Goal: Navigation & Orientation: Understand site structure

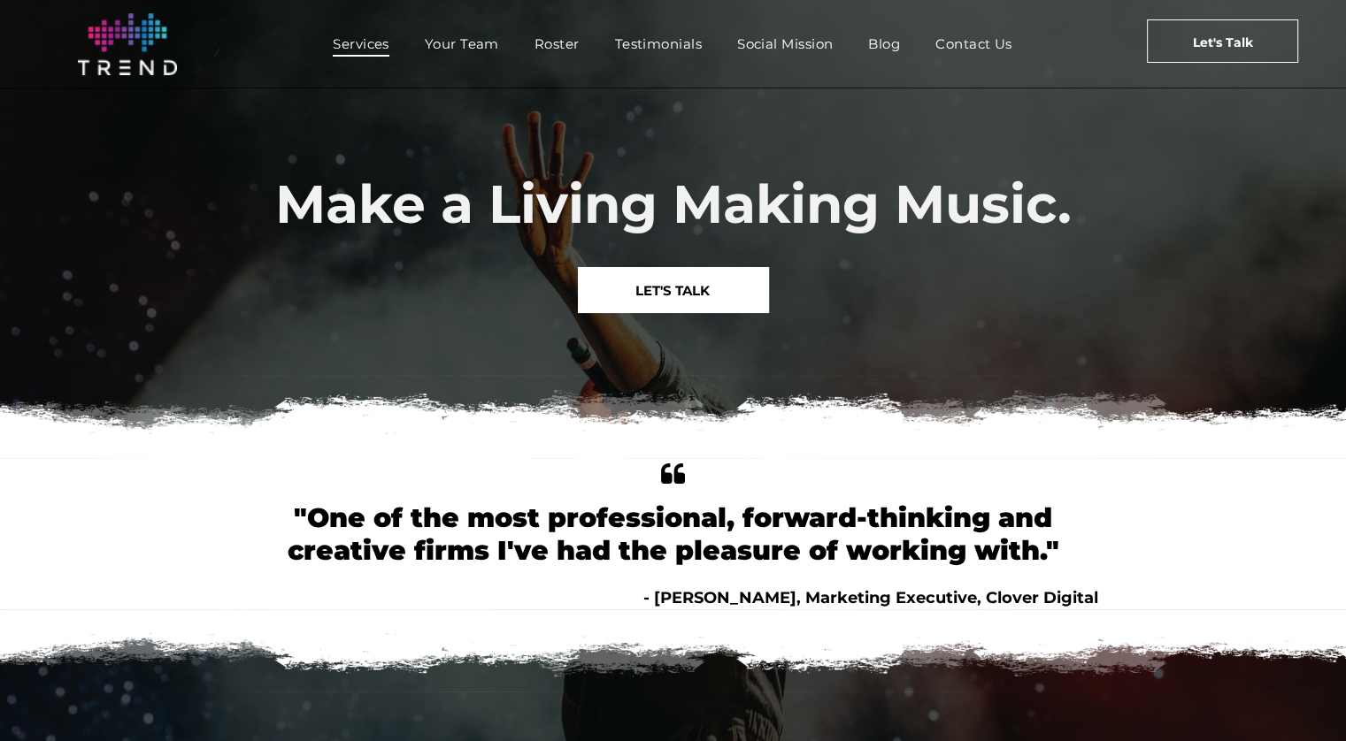
click at [333, 35] on span "Services" at bounding box center [361, 44] width 57 height 26
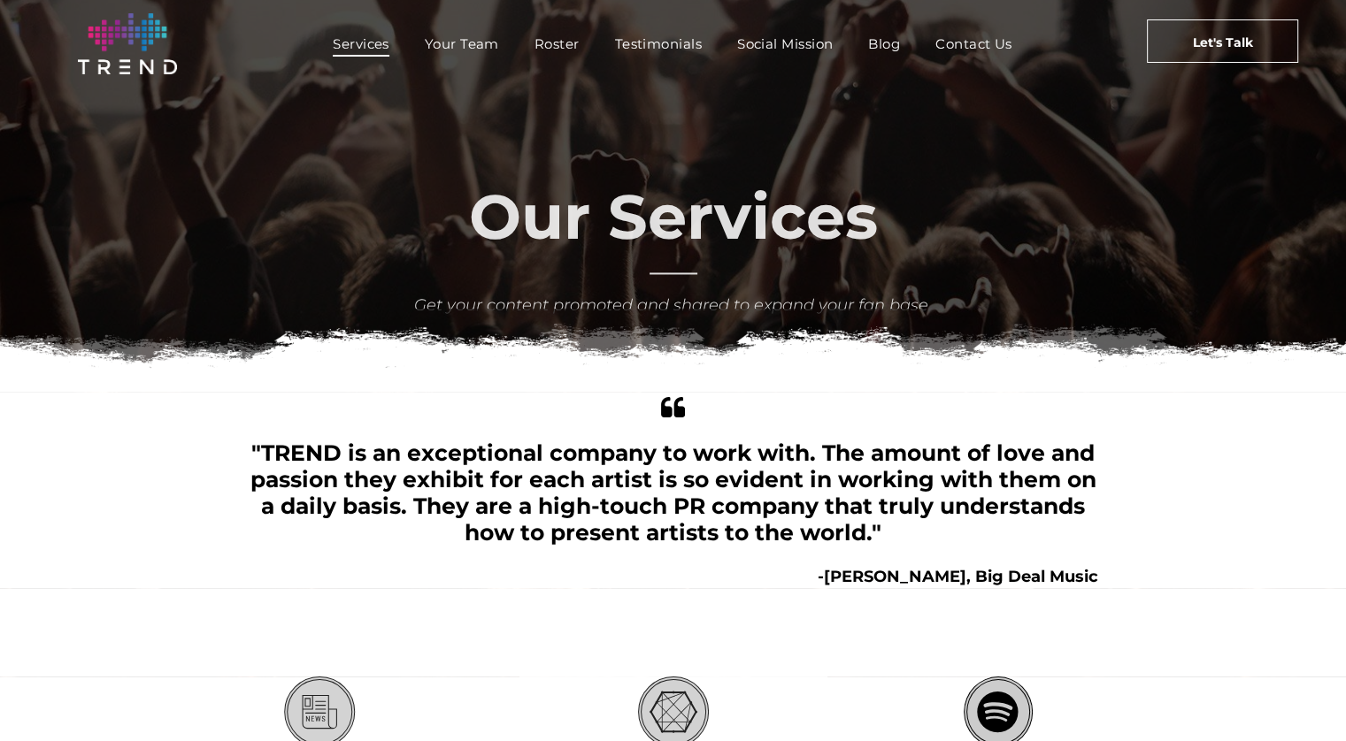
click at [465, 42] on span "Your Team" at bounding box center [462, 44] width 74 height 26
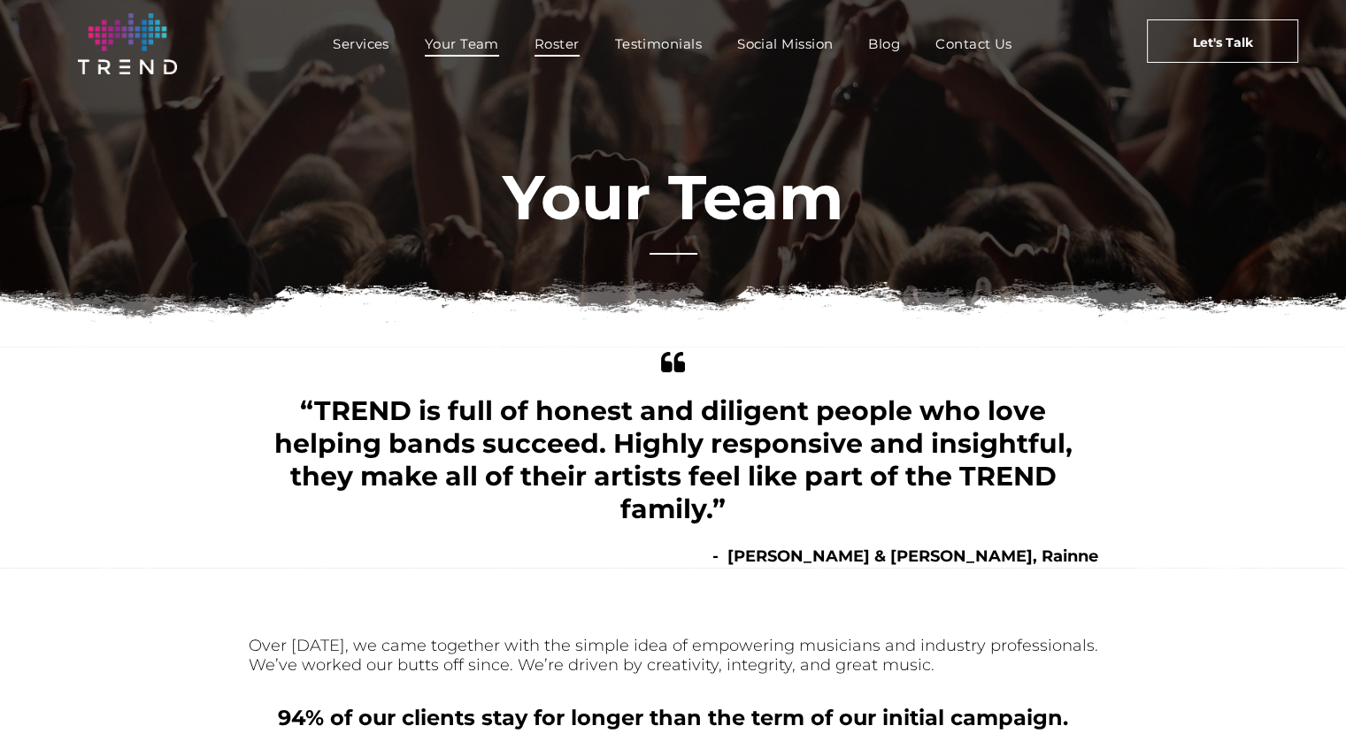
click at [551, 48] on span "Roster" at bounding box center [556, 44] width 45 height 26
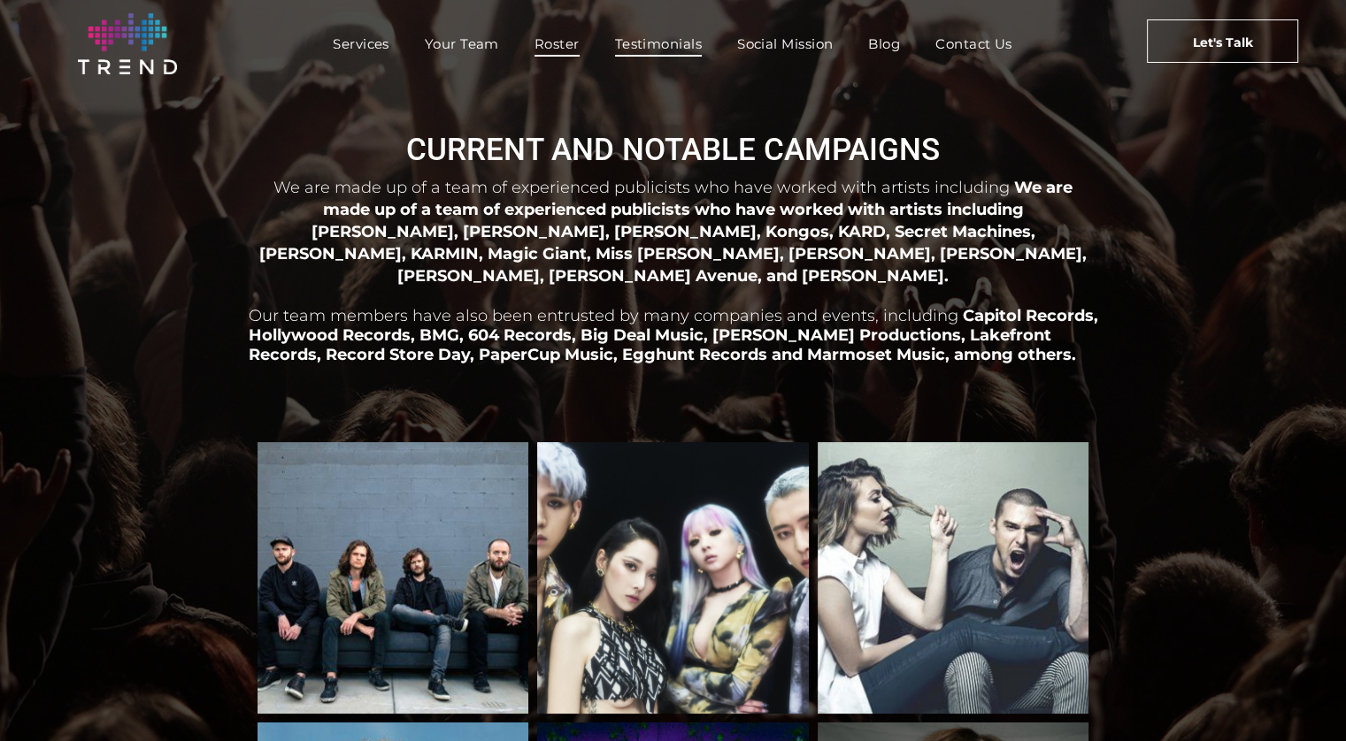
click at [648, 47] on span "Testimonials" at bounding box center [658, 44] width 87 height 26
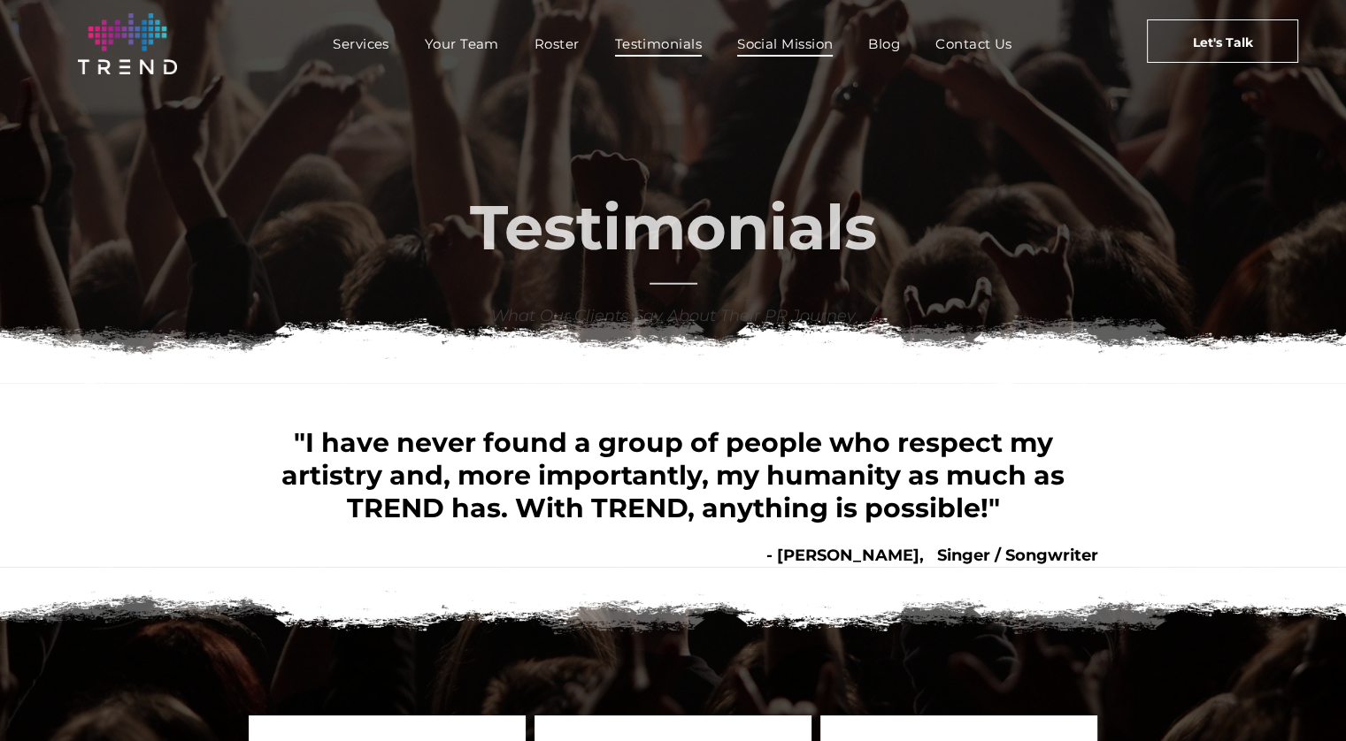
click at [772, 43] on span "Social Mission" at bounding box center [785, 44] width 96 height 26
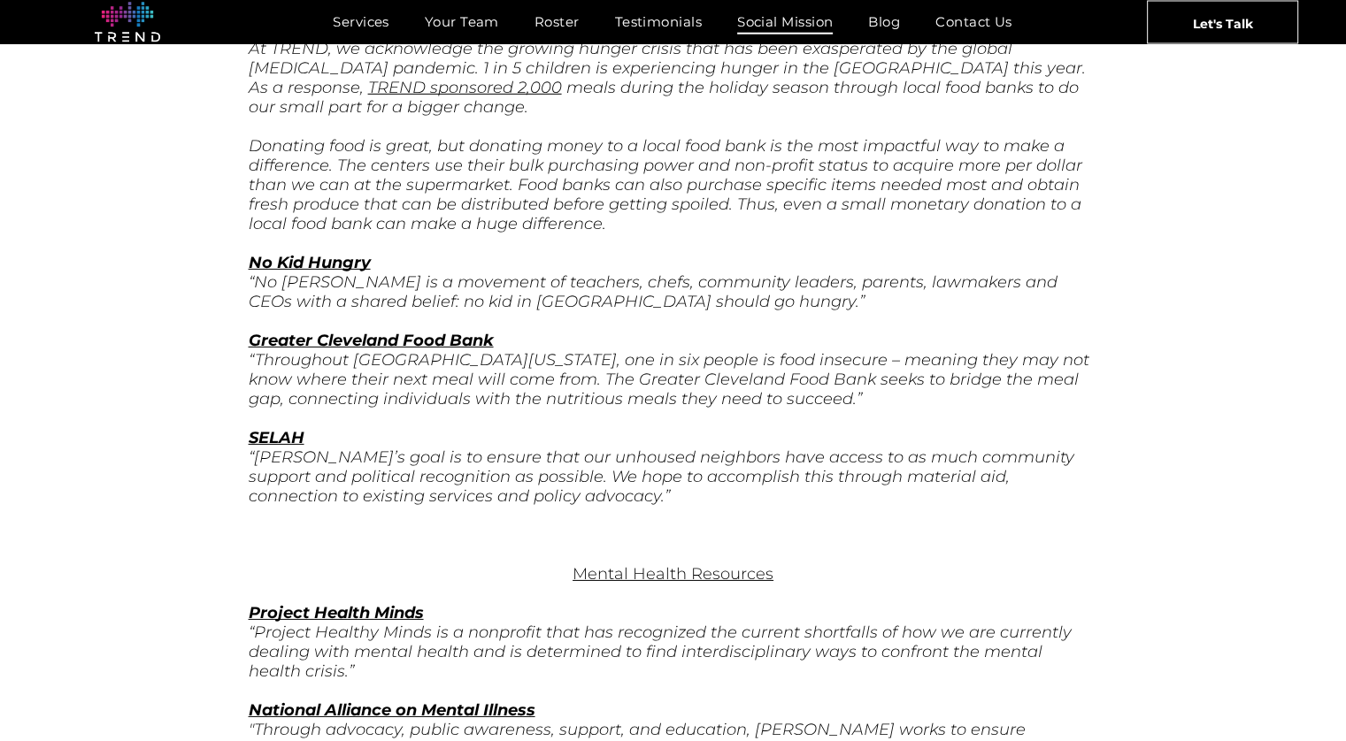
scroll to position [5513, 0]
